Goal: Check status: Check status

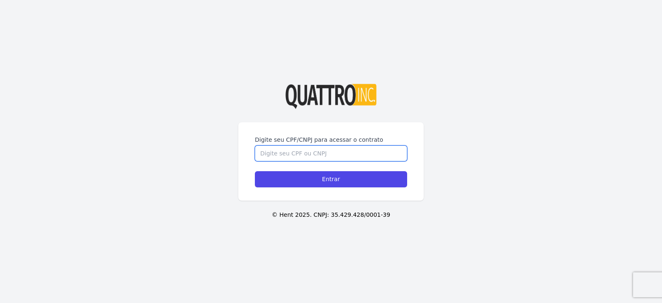
click at [276, 154] on input "Digite seu CPF/CNPJ para acessar o contrato" at bounding box center [331, 153] width 152 height 16
type input "52646591845"
click at [255, 171] on input "Entrar" at bounding box center [331, 179] width 152 height 16
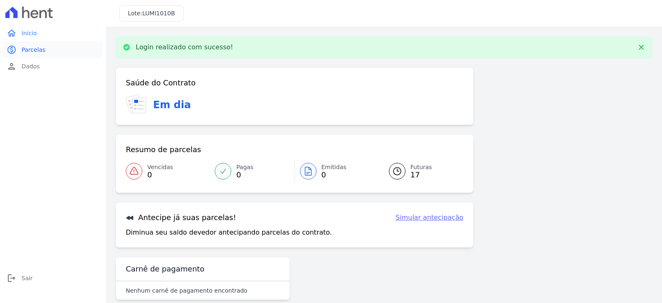
click at [38, 52] on span "Parcelas" at bounding box center [34, 50] width 24 height 8
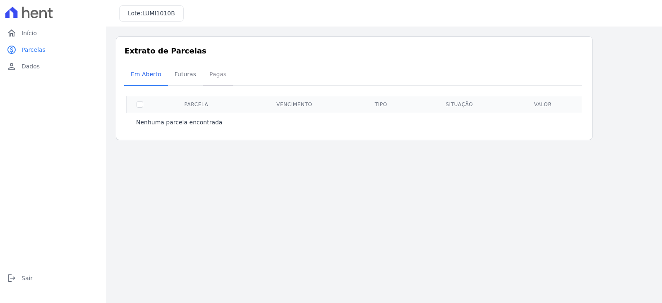
click at [217, 75] on span "Pagas" at bounding box center [217, 74] width 27 height 17
click at [188, 75] on span "Futuras" at bounding box center [185, 74] width 31 height 17
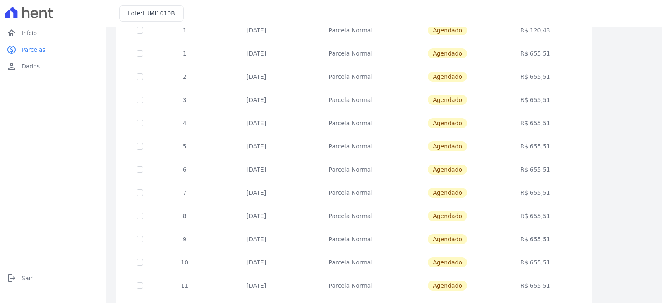
scroll to position [35, 0]
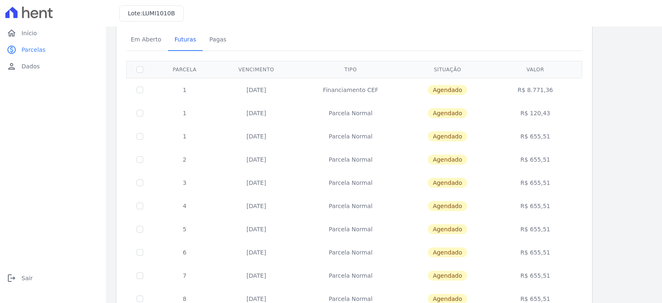
drag, startPoint x: 244, startPoint y: 113, endPoint x: 567, endPoint y: 137, distance: 323.7
click at [567, 137] on tbody "1 [DATE] Financiamento CEF [GEOGRAPHIC_DATA] R$ 8.771,36 1 [DATE] [GEOGRAPHIC_D…" at bounding box center [355, 275] width 456 height 394
click at [553, 137] on td "R$ 655,51" at bounding box center [535, 136] width 90 height 23
